Goal: Transaction & Acquisition: Purchase product/service

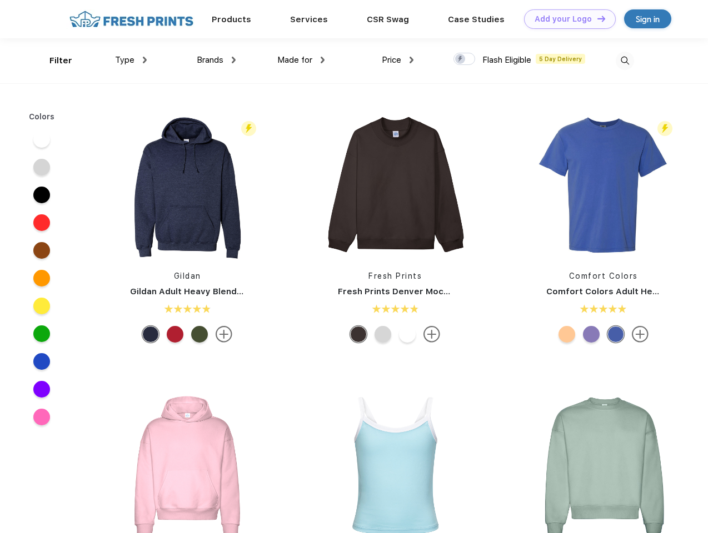
click at [566, 19] on link "Add your Logo Design Tool" at bounding box center [570, 18] width 92 height 19
click at [0, 0] on div "Design Tool" at bounding box center [0, 0] width 0 height 0
click at [596, 18] on link "Add your Logo Design Tool" at bounding box center [570, 18] width 92 height 19
click at [53, 61] on div "Filter" at bounding box center [60, 60] width 23 height 13
click at [131, 60] on span "Type" at bounding box center [124, 60] width 19 height 10
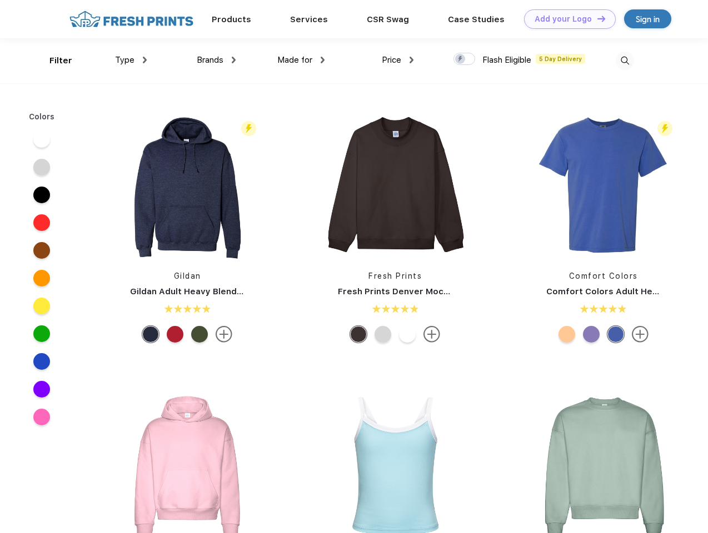
click at [216, 60] on span "Brands" at bounding box center [210, 60] width 27 height 10
click at [301, 60] on span "Made for" at bounding box center [294, 60] width 35 height 10
click at [398, 60] on span "Price" at bounding box center [391, 60] width 19 height 10
click at [465, 59] on div at bounding box center [464, 59] width 22 height 12
click at [461, 59] on input "checkbox" at bounding box center [456, 55] width 7 height 7
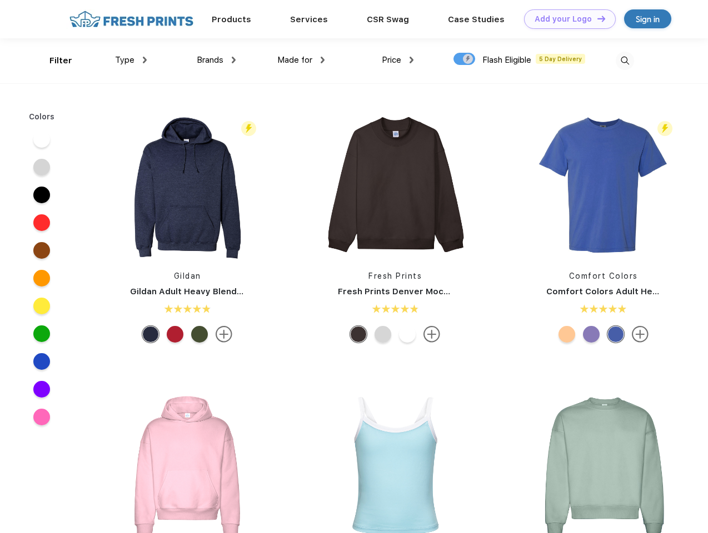
click at [625, 61] on img at bounding box center [625, 61] width 18 height 18
